Goal: Task Accomplishment & Management: Complete application form

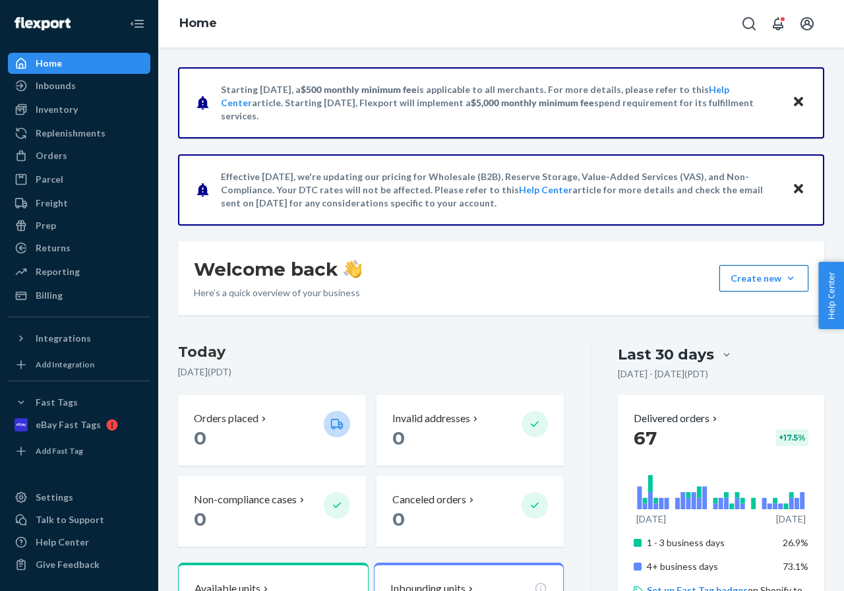
click at [756, 282] on button "Create new Create new inbound Create new order Create new product" at bounding box center [763, 278] width 89 height 26
click at [709, 340] on span "Create new order" at bounding box center [728, 338] width 84 height 9
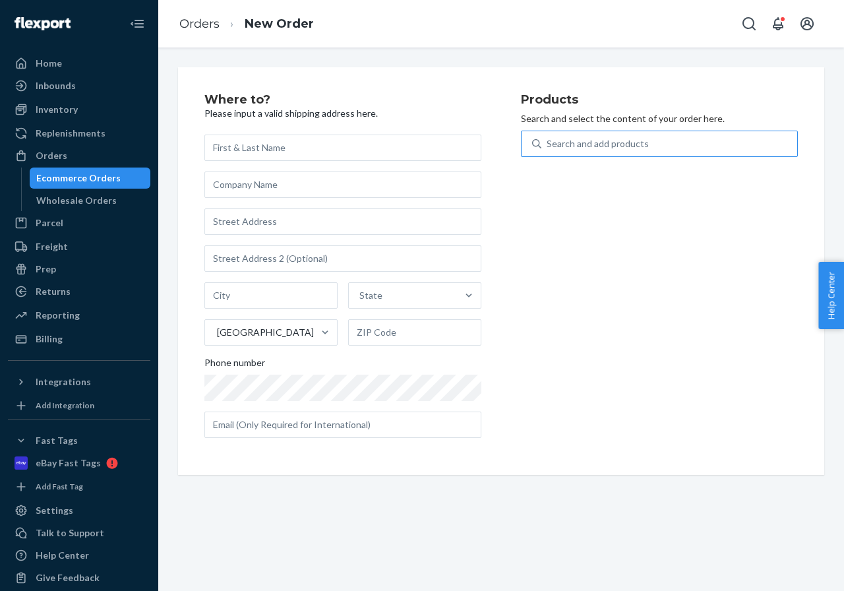
click at [617, 142] on div "Search and add products" at bounding box center [598, 143] width 102 height 13
click at [548, 142] on input "Search and add products" at bounding box center [547, 143] width 1 height 13
paste input "GP-PREMIUM-KIT"
type input "GP-PREMIUM-KIT"
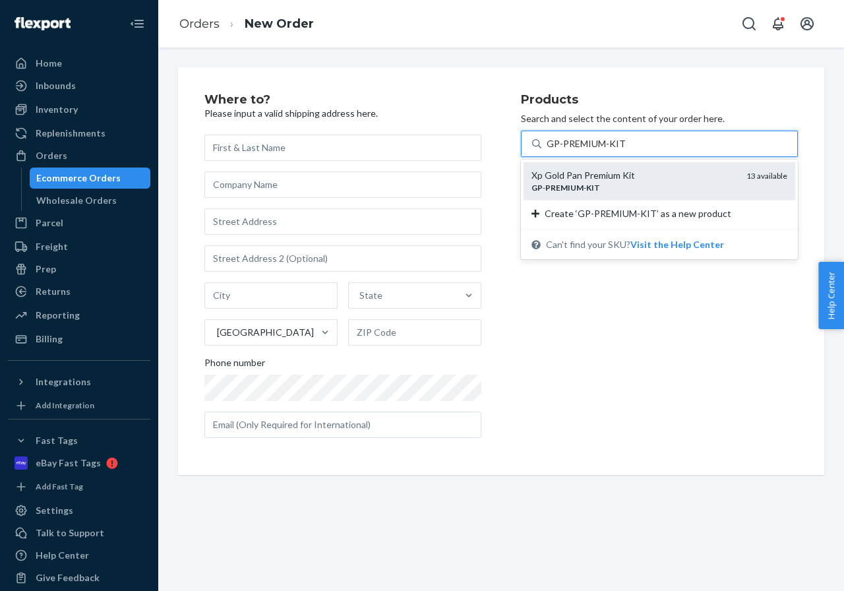
click at [564, 184] on em "PREMIUM" at bounding box center [564, 188] width 38 height 10
click at [564, 150] on input "GP-PREMIUM-KIT" at bounding box center [586, 143] width 78 height 13
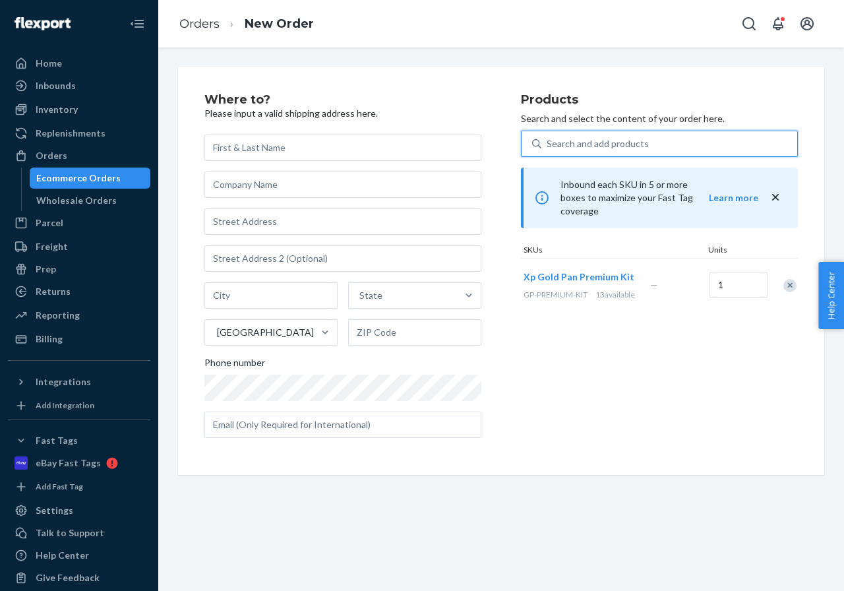
click at [220, 241] on div "State [GEOGRAPHIC_DATA] Phone number" at bounding box center [342, 286] width 277 height 303
click at [234, 229] on input "text" at bounding box center [342, 221] width 277 height 26
paste input "[STREET_ADDRESS]"
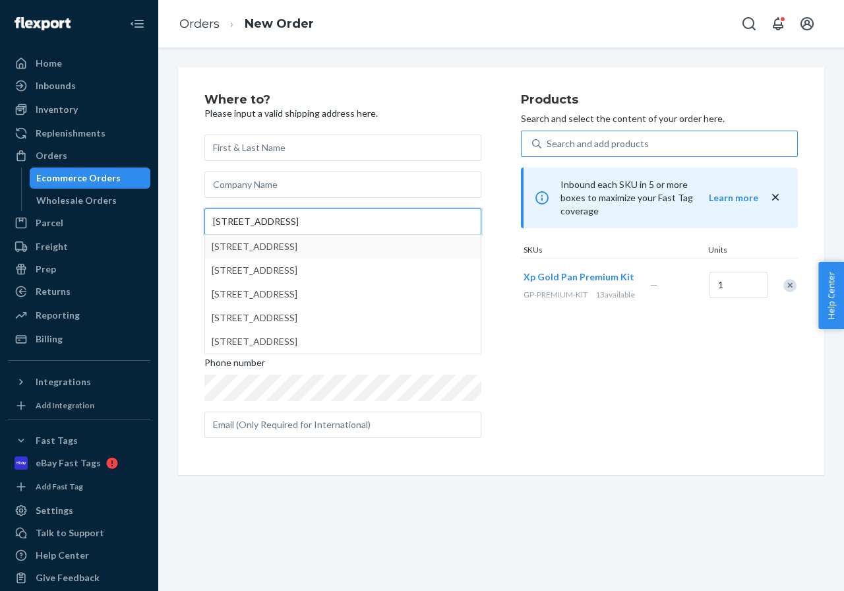
type input "[STREET_ADDRESS]"
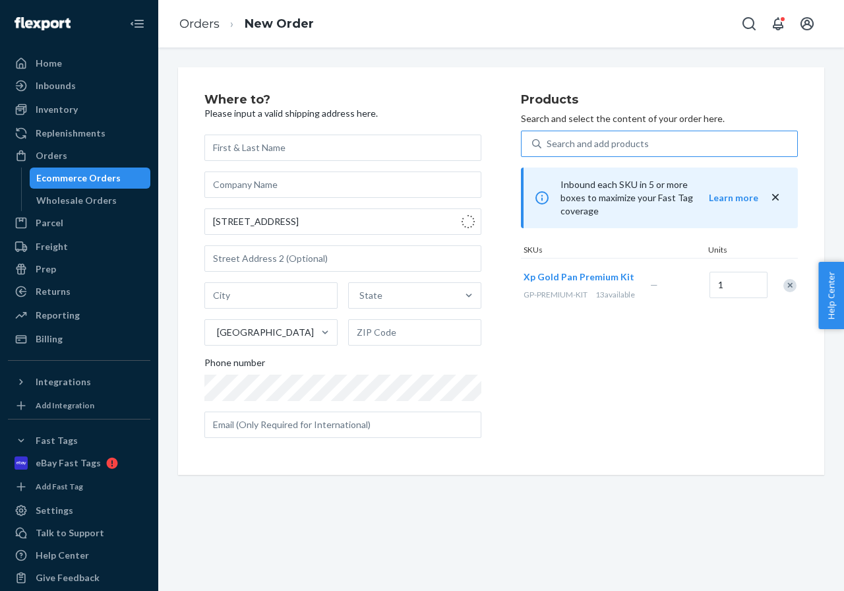
type input "Kountze"
type input "77625"
type input "[STREET_ADDRESS]"
click at [276, 156] on input "text" at bounding box center [342, 148] width 277 height 26
paste input "[PERSON_NAME]"
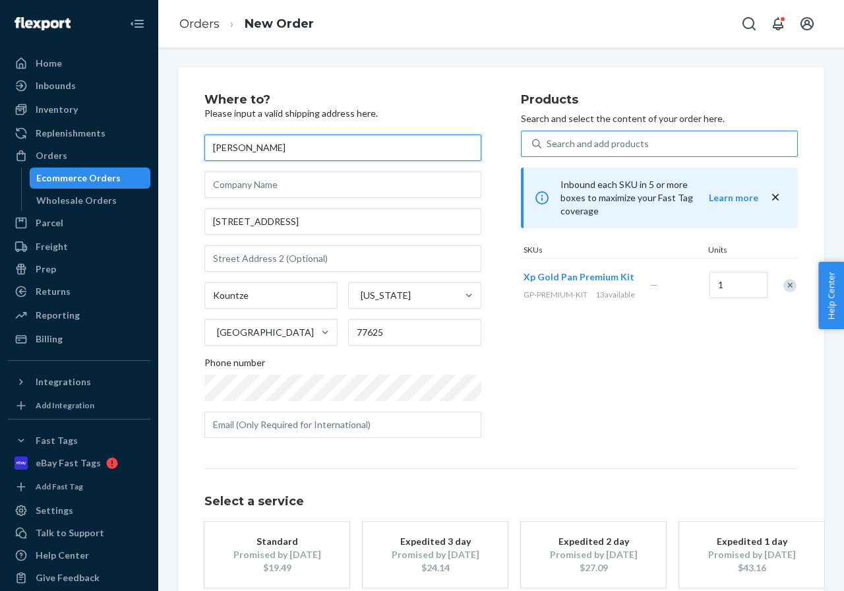
scroll to position [67, 0]
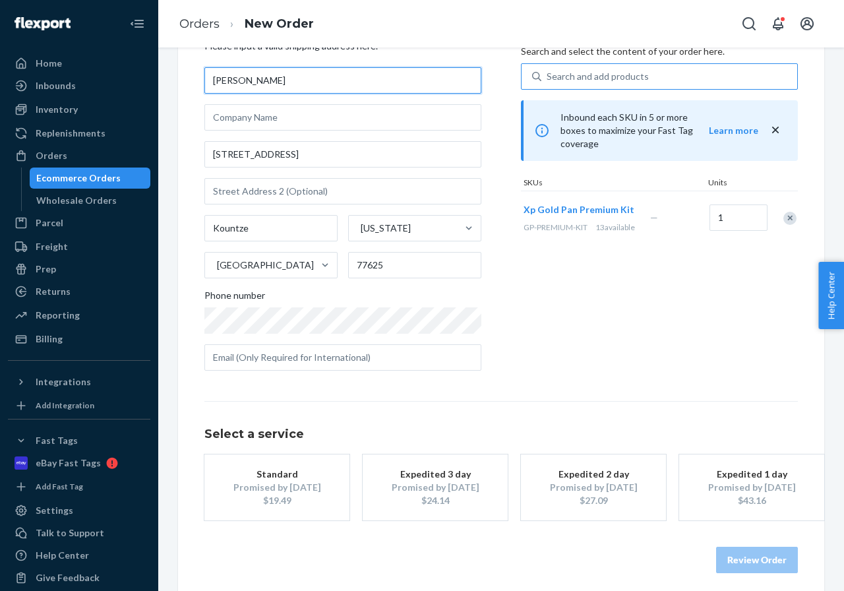
type input "[PERSON_NAME]"
click at [301, 489] on div "Promised by [DATE]" at bounding box center [277, 487] width 106 height 13
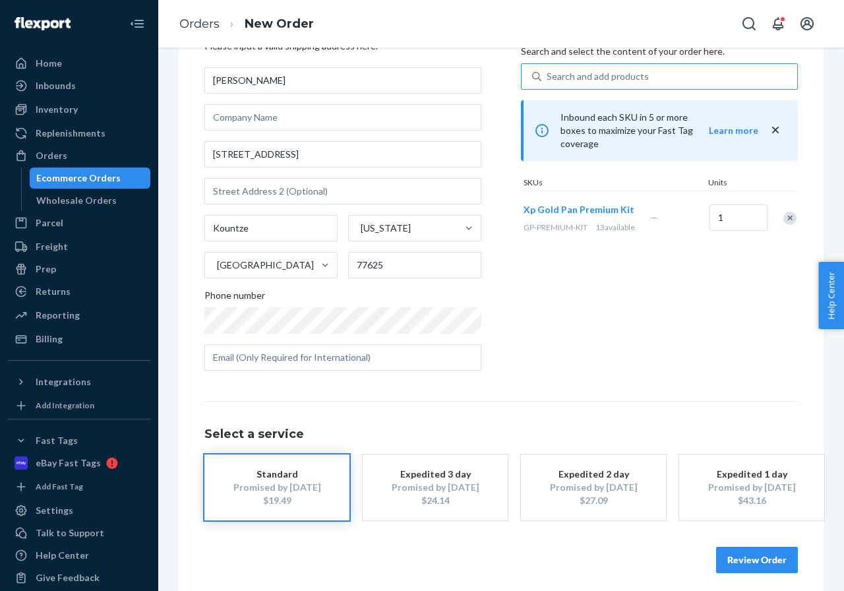
click at [733, 564] on button "Review Order" at bounding box center [757, 560] width 82 height 26
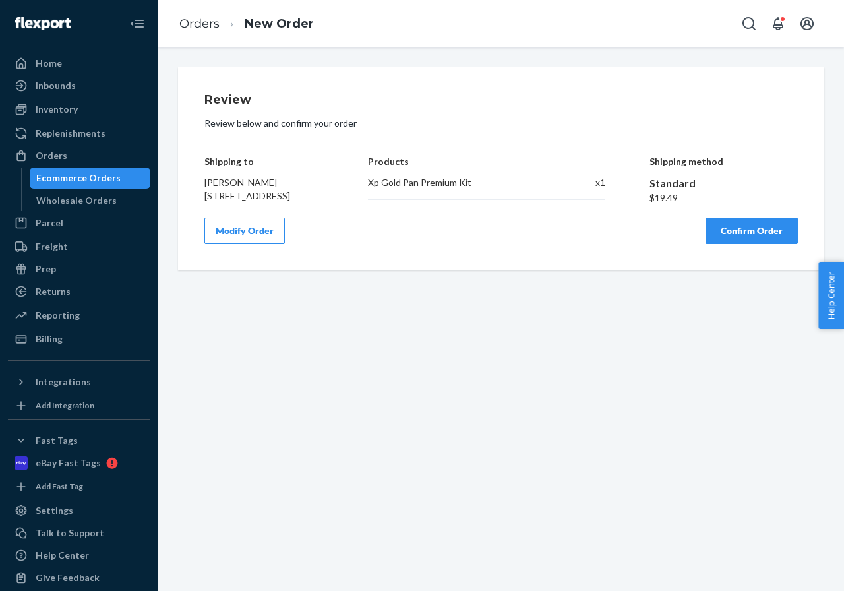
scroll to position [0, 0]
click at [741, 244] on button "Confirm Order" at bounding box center [752, 231] width 92 height 26
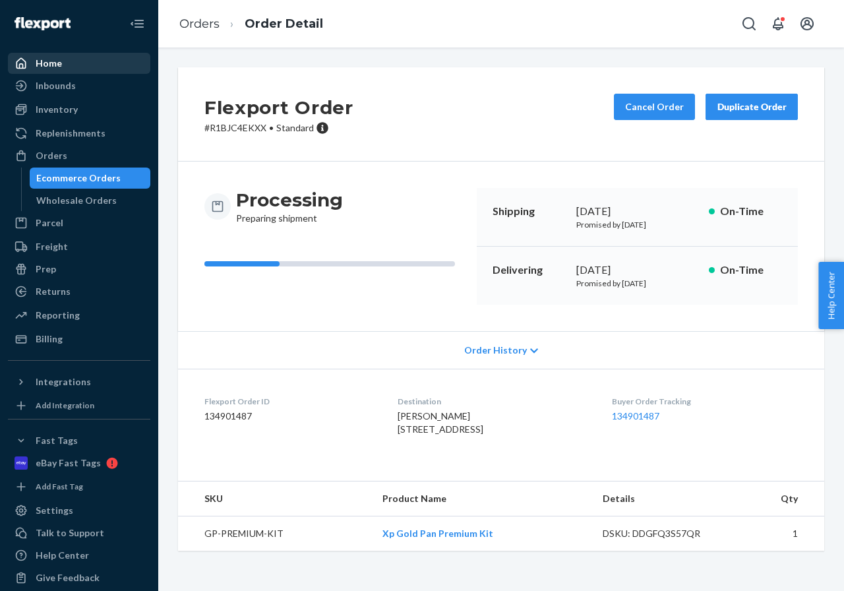
click at [47, 63] on div "Home" at bounding box center [49, 63] width 26 height 13
